Goal: Check status

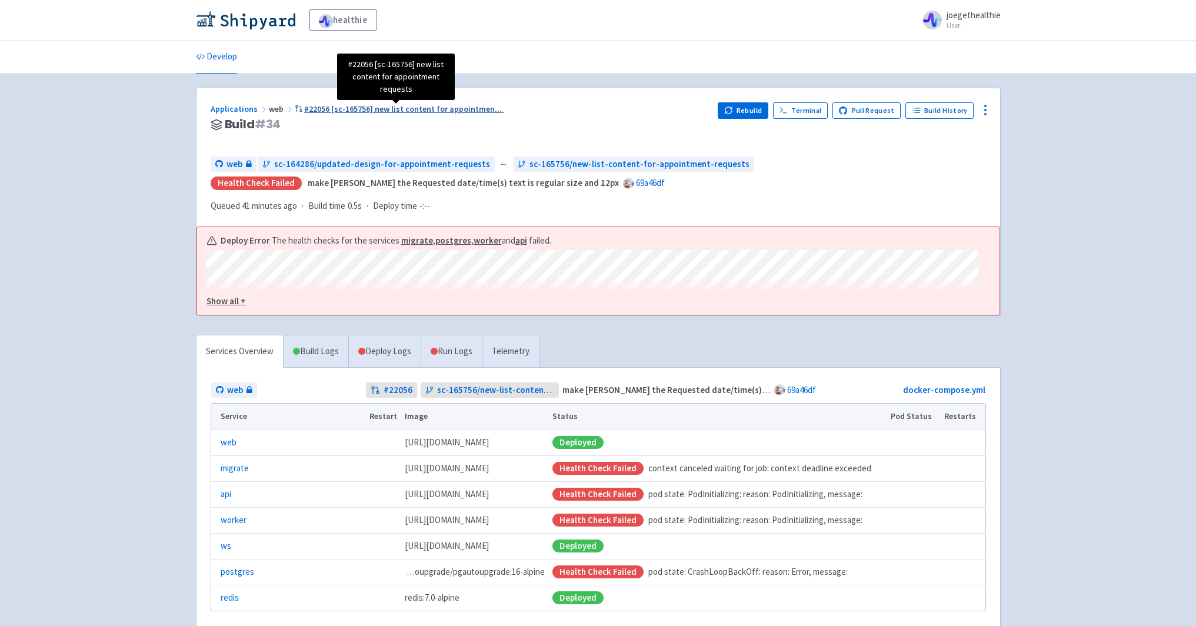
click at [389, 110] on span "#22056 [sc-165756] new list content for appointmen ..." at bounding box center [403, 109] width 198 height 11
click at [360, 110] on span "#22056 [sc-165756] new list content for appointmen ..." at bounding box center [403, 109] width 198 height 11
